Goal: Task Accomplishment & Management: Use online tool/utility

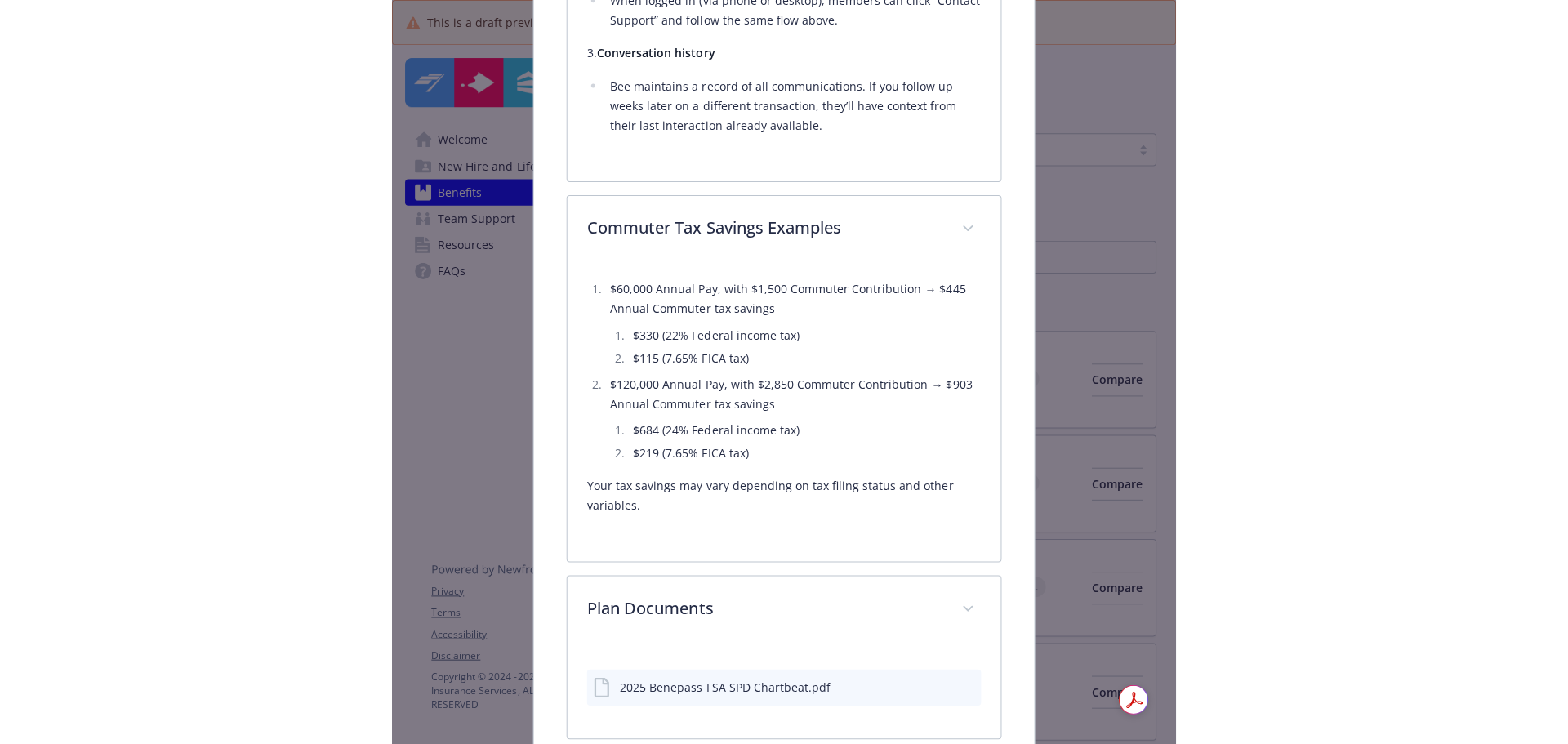
scroll to position [1858, 0]
